Goal: Task Accomplishment & Management: Complete application form

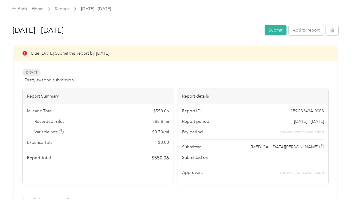
click at [277, 31] on button "Submit" at bounding box center [276, 30] width 22 height 11
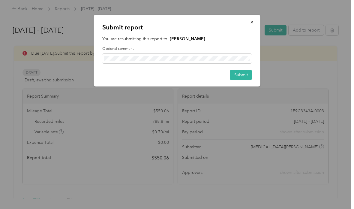
click at [249, 70] on button "Submit" at bounding box center [241, 75] width 22 height 11
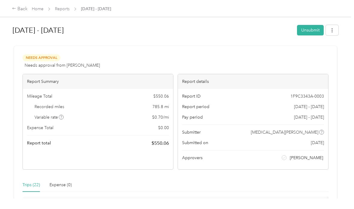
click at [66, 8] on link "Reports" at bounding box center [62, 8] width 15 height 5
